Goal: Information Seeking & Learning: Learn about a topic

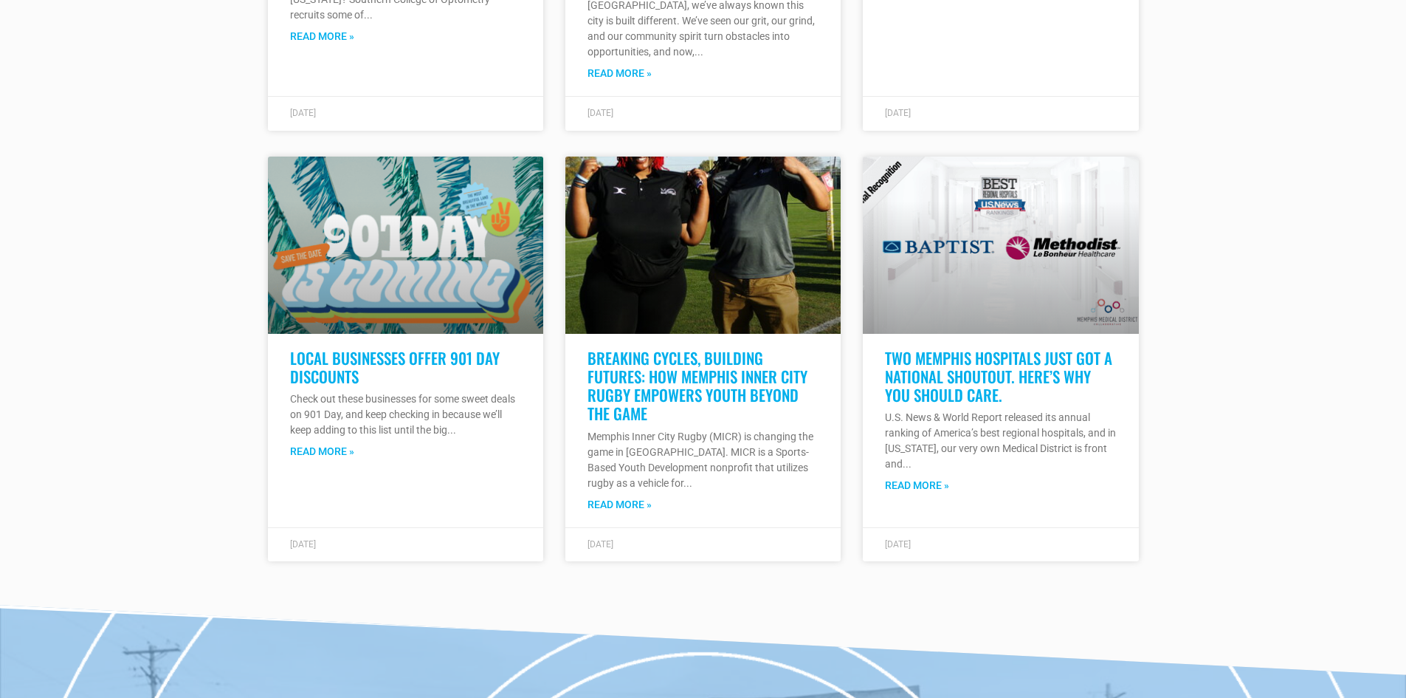
scroll to position [7600, 0]
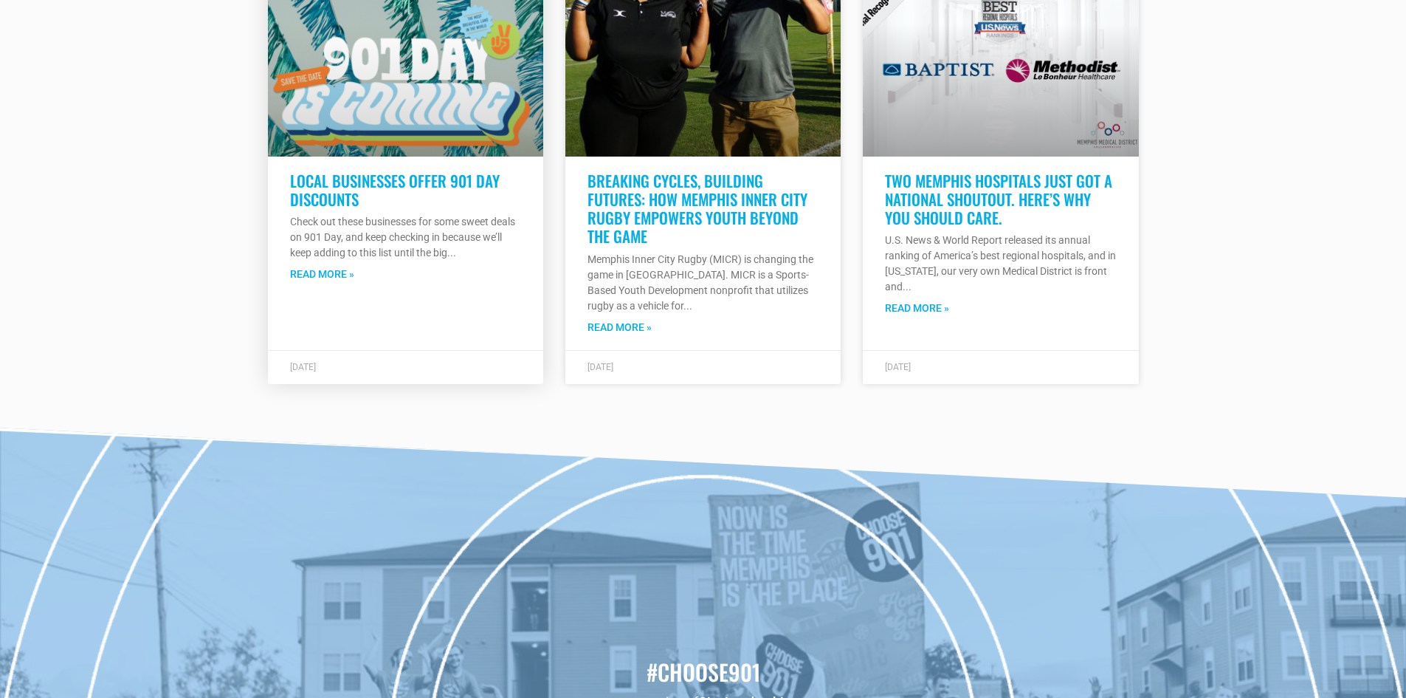
click at [337, 267] on link "Read More »" at bounding box center [322, 275] width 64 height 16
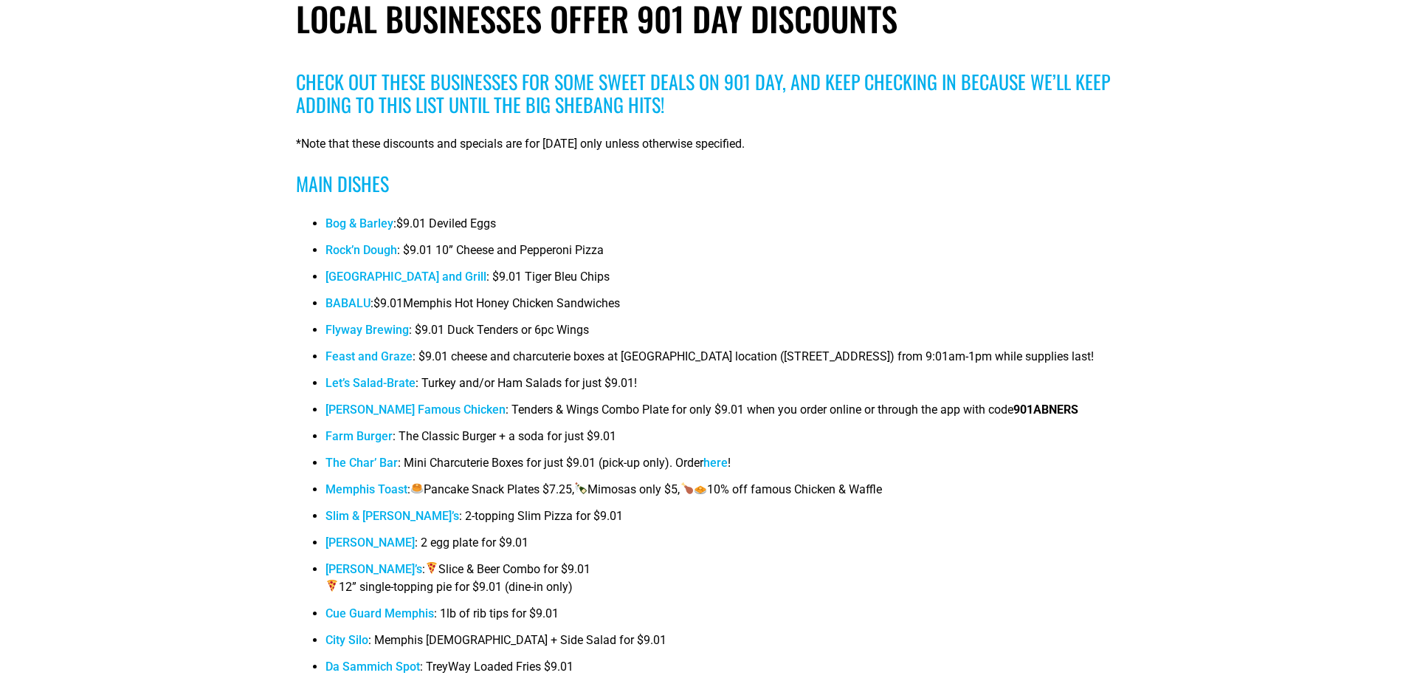
scroll to position [630, 0]
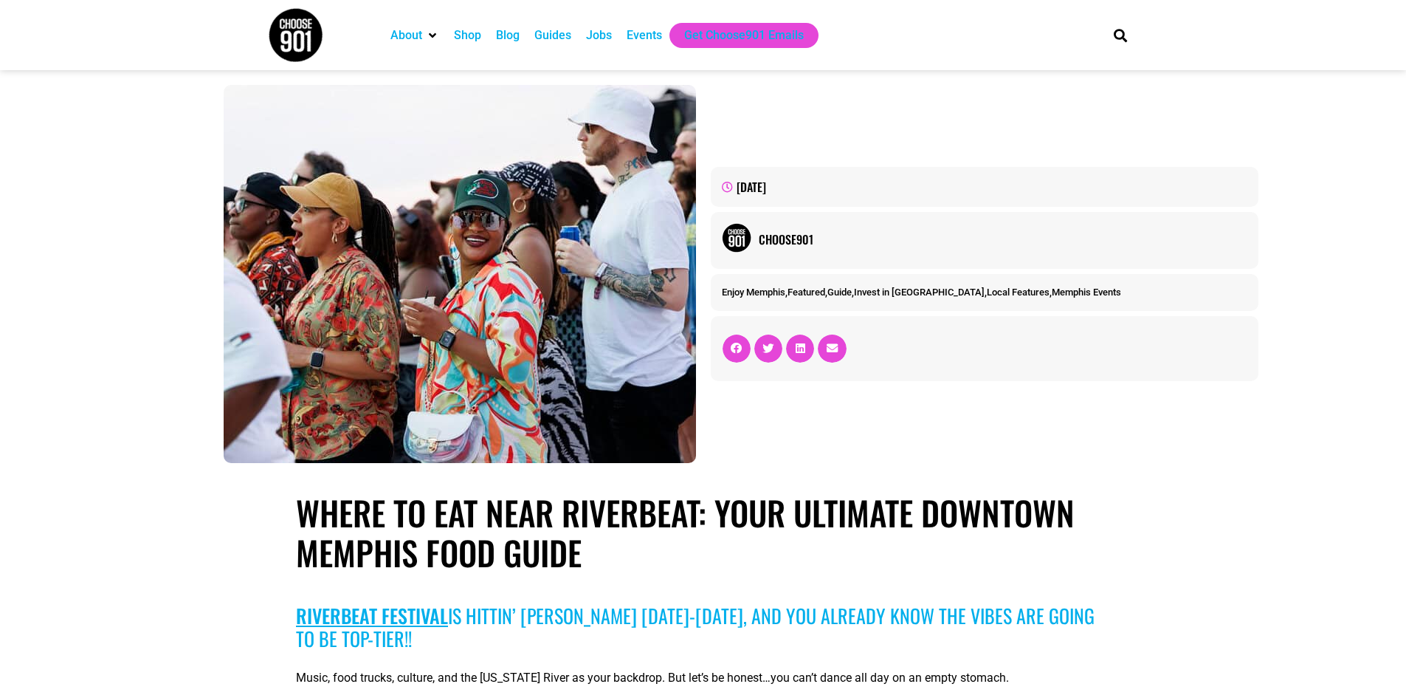
scroll to position [7600, 0]
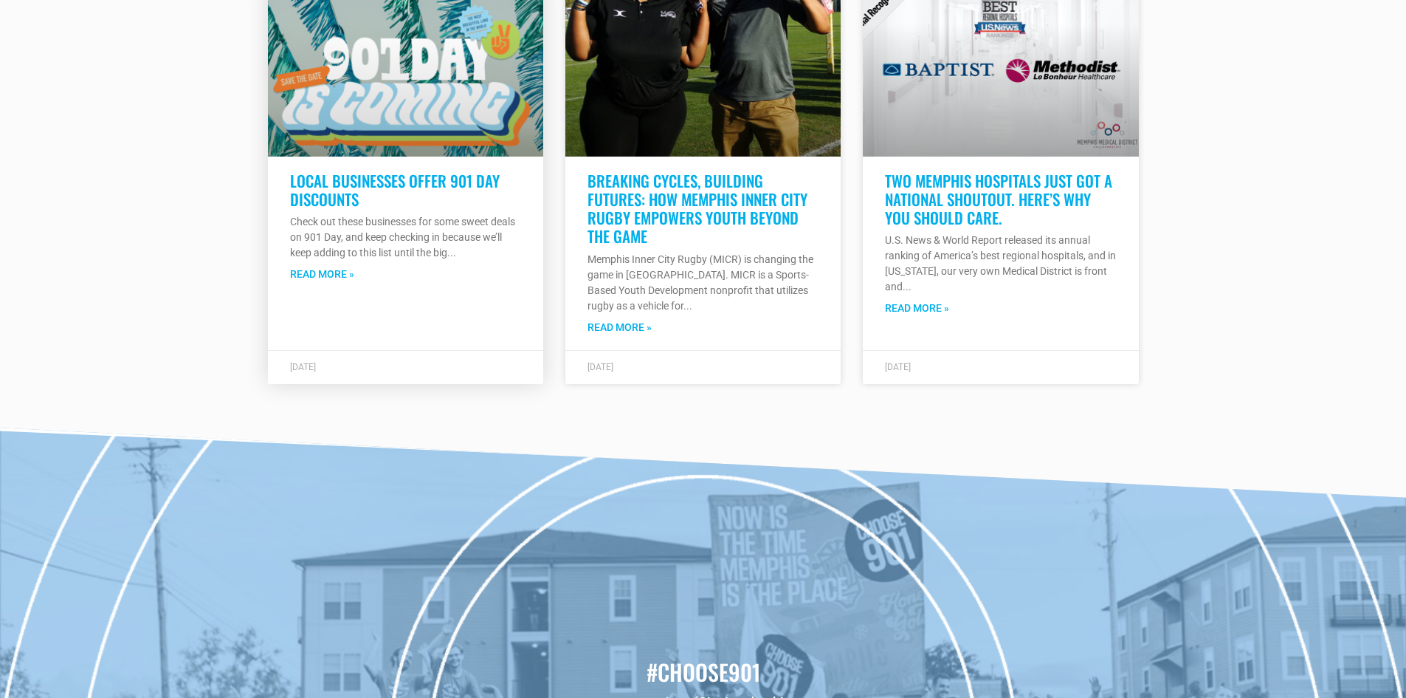
click at [399, 169] on link "Local Businesses Offer 901 Day Discounts" at bounding box center [395, 189] width 210 height 41
